Goal: Transaction & Acquisition: Download file/media

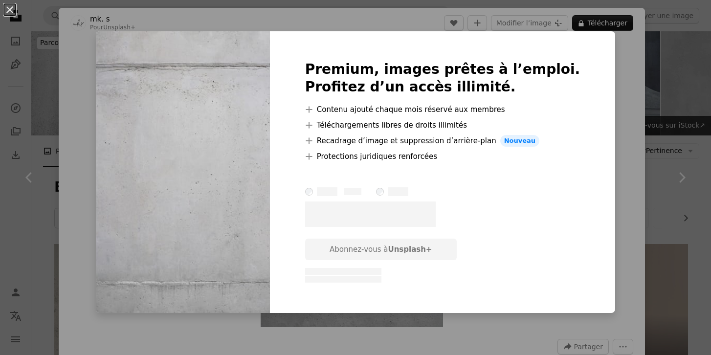
scroll to position [473, 0]
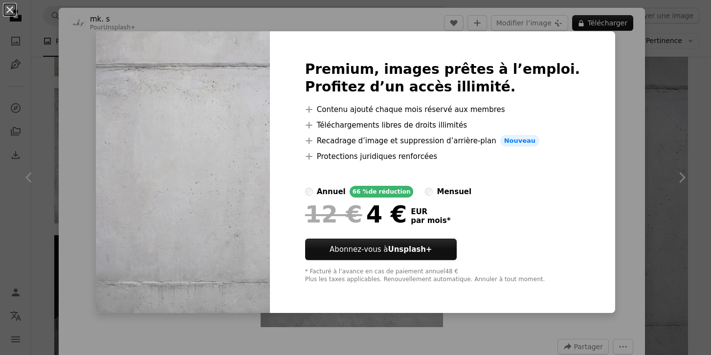
click at [616, 123] on div "An X shape Premium, images prêtes à l’emploi. Profitez d’un accès illimité. A p…" at bounding box center [355, 177] width 711 height 355
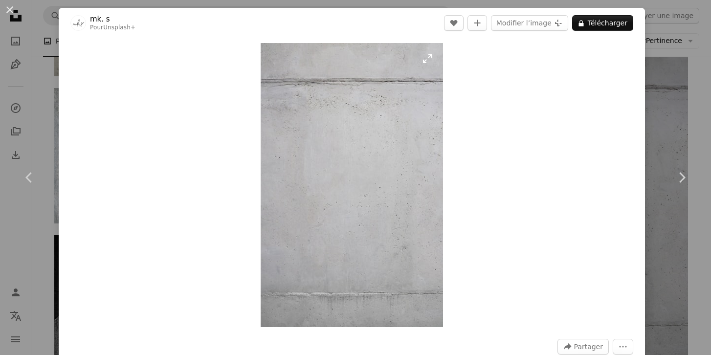
click at [434, 59] on img "Zoom sur cette image" at bounding box center [352, 185] width 182 height 284
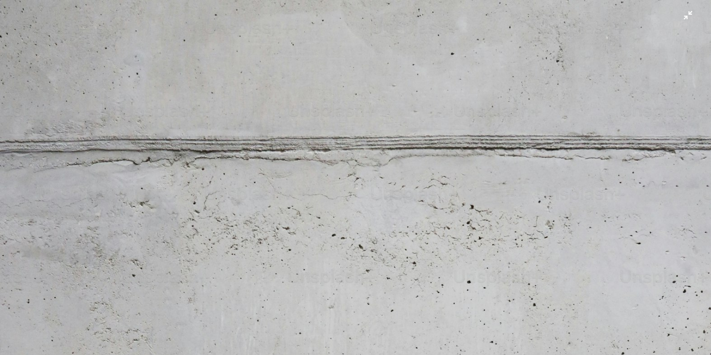
scroll to position [377, 0]
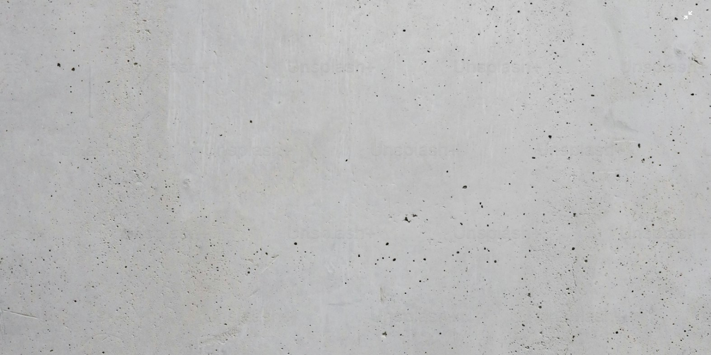
click at [688, 13] on img "Zoom arrière sur cette image" at bounding box center [356, 177] width 712 height 1109
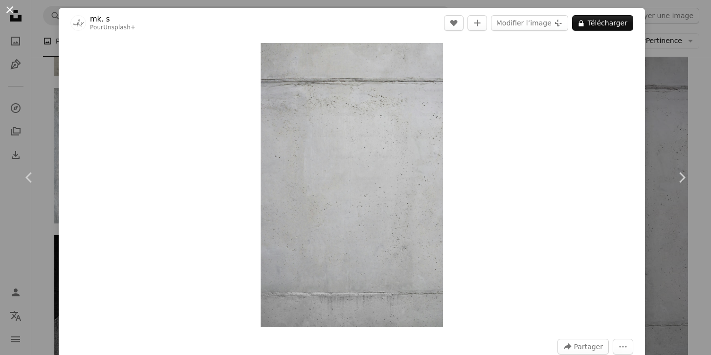
click at [4, 10] on button "An X shape" at bounding box center [10, 10] width 12 height 12
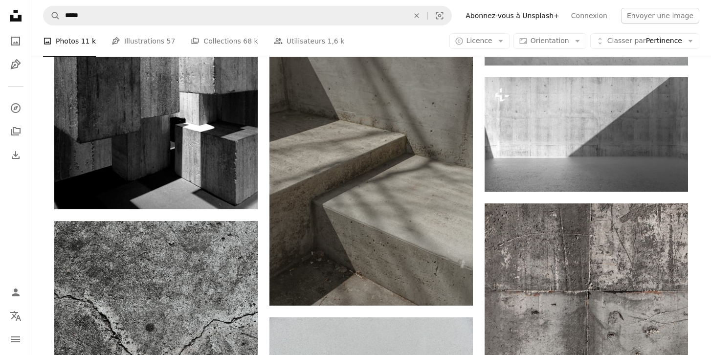
scroll to position [773, 0]
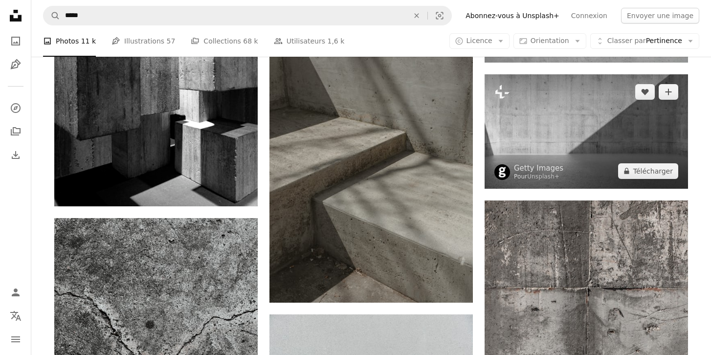
click at [608, 146] on img at bounding box center [586, 131] width 203 height 114
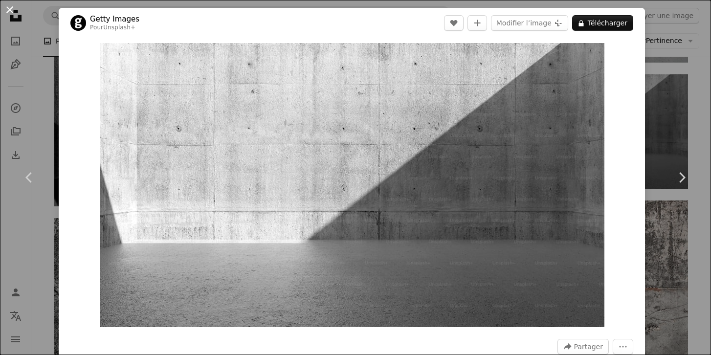
click at [13, 12] on button "An X shape" at bounding box center [10, 10] width 12 height 12
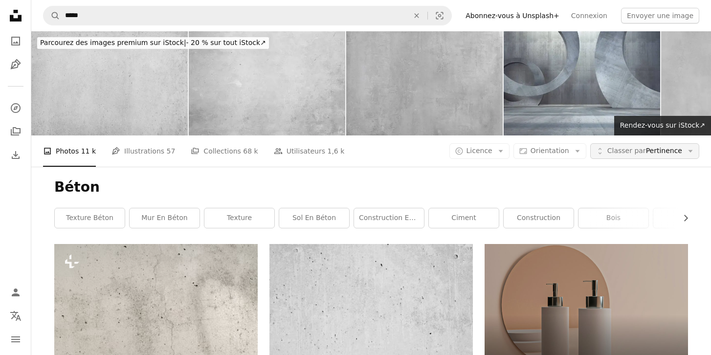
click at [628, 155] on span "Classer par" at bounding box center [626, 151] width 39 height 8
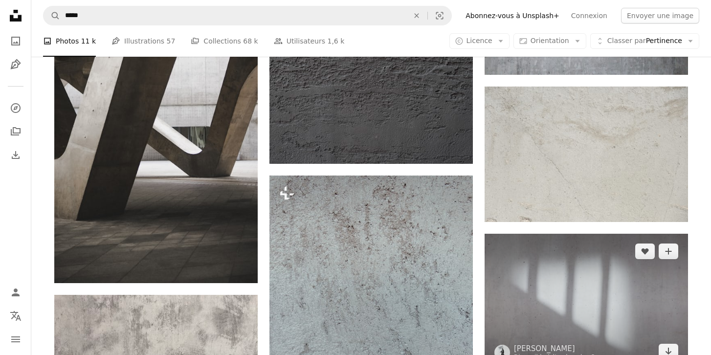
scroll to position [1418, 0]
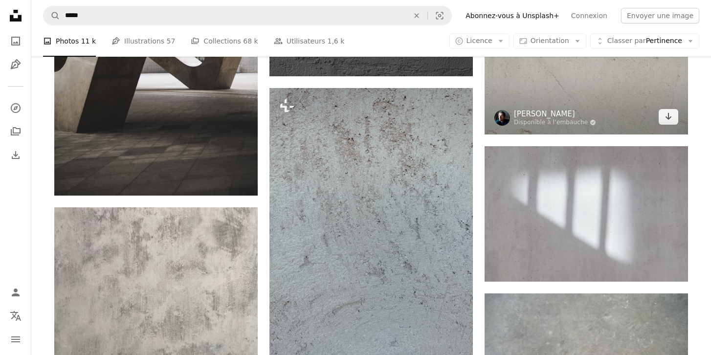
click at [563, 112] on link "[PERSON_NAME]" at bounding box center [555, 114] width 82 height 10
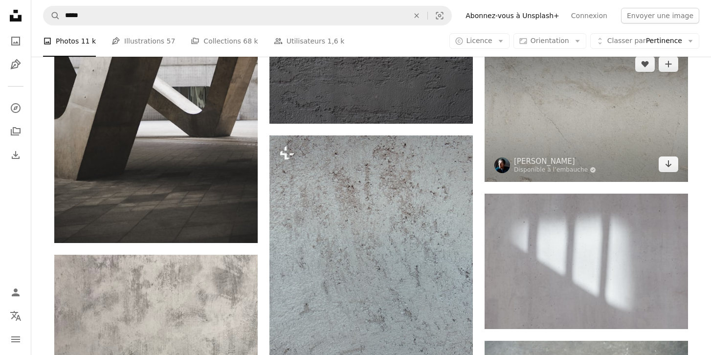
scroll to position [1376, 0]
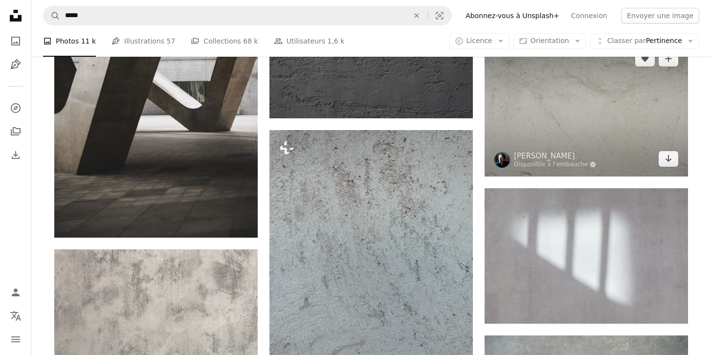
click at [551, 111] on img at bounding box center [586, 108] width 203 height 135
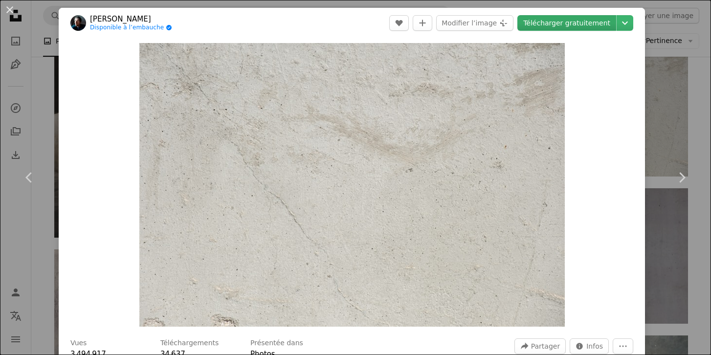
click at [594, 23] on link "Télécharger gratuitement" at bounding box center [566, 23] width 99 height 16
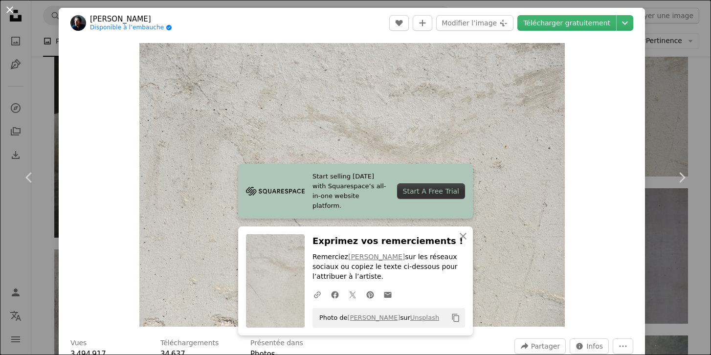
click at [7, 11] on button "An X shape" at bounding box center [10, 10] width 12 height 12
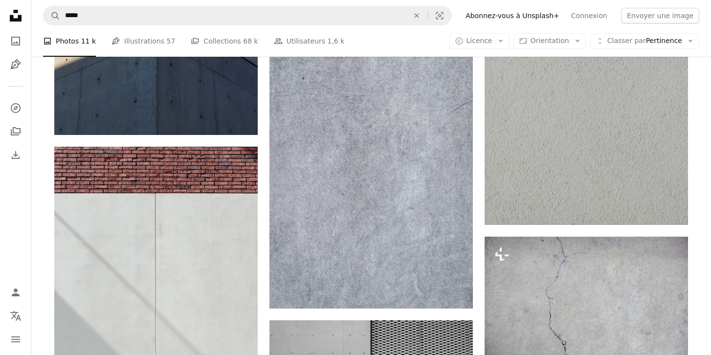
scroll to position [2491, 0]
